Goal: Navigation & Orientation: Understand site structure

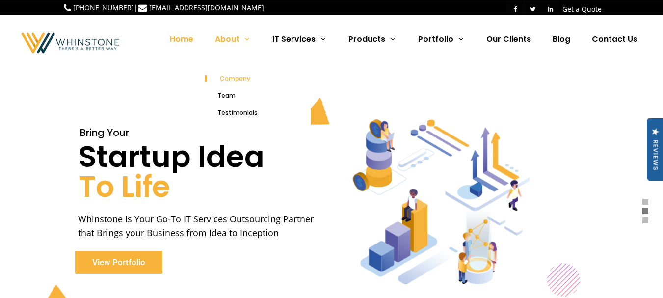
click at [242, 77] on span "Company" at bounding box center [235, 78] width 30 height 8
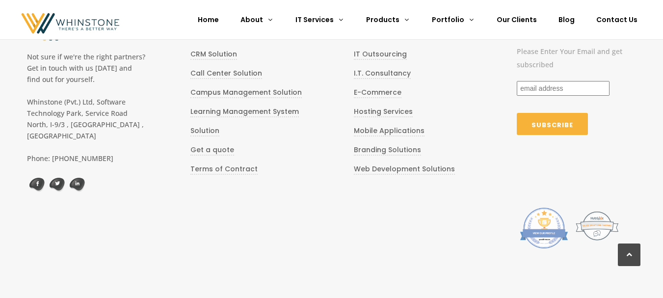
scroll to position [1428, 0]
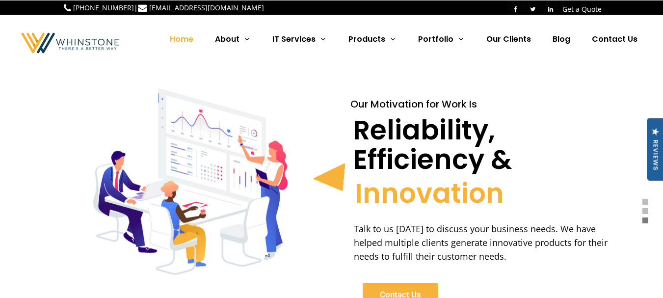
click at [178, 37] on span "Home" at bounding box center [182, 38] width 24 height 11
